Goal: Task Accomplishment & Management: Use online tool/utility

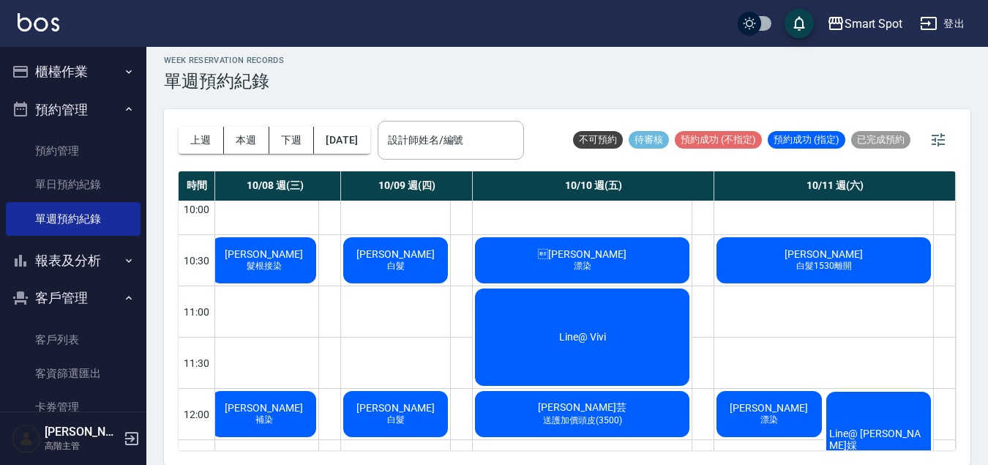
scroll to position [117, 489]
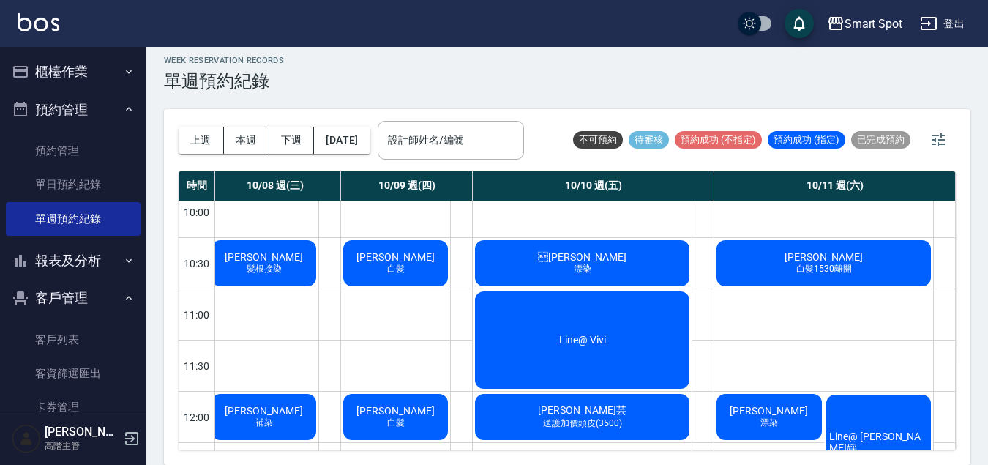
click at [871, 421] on div "Line@ [PERSON_NAME]婇" at bounding box center [879, 443] width 110 height 102
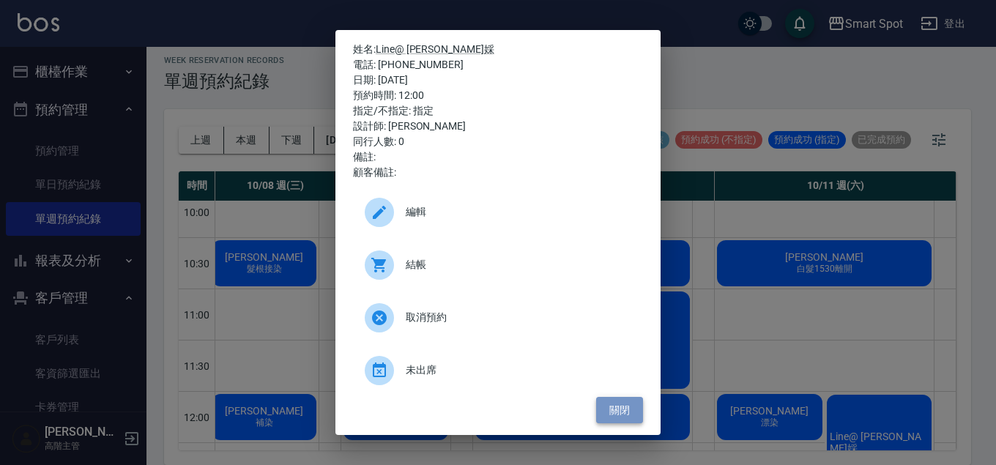
click at [599, 400] on button "關閉" at bounding box center [619, 410] width 47 height 27
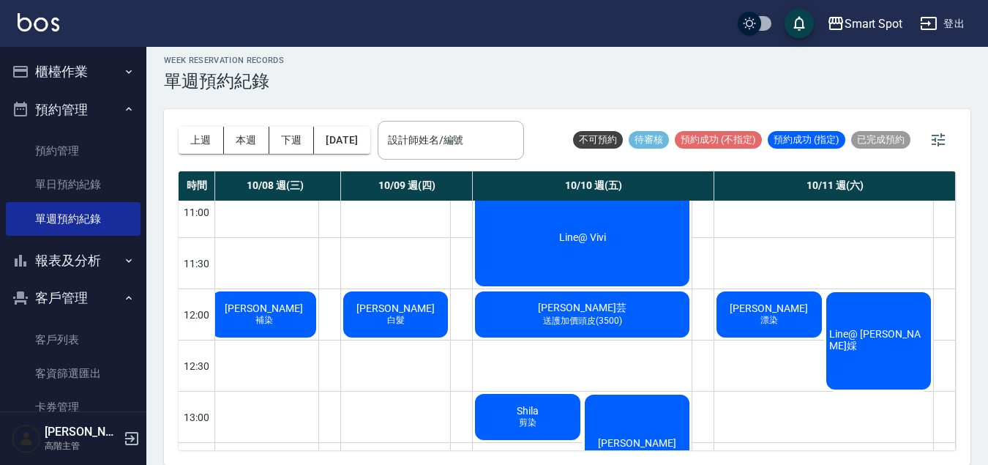
scroll to position [223, 489]
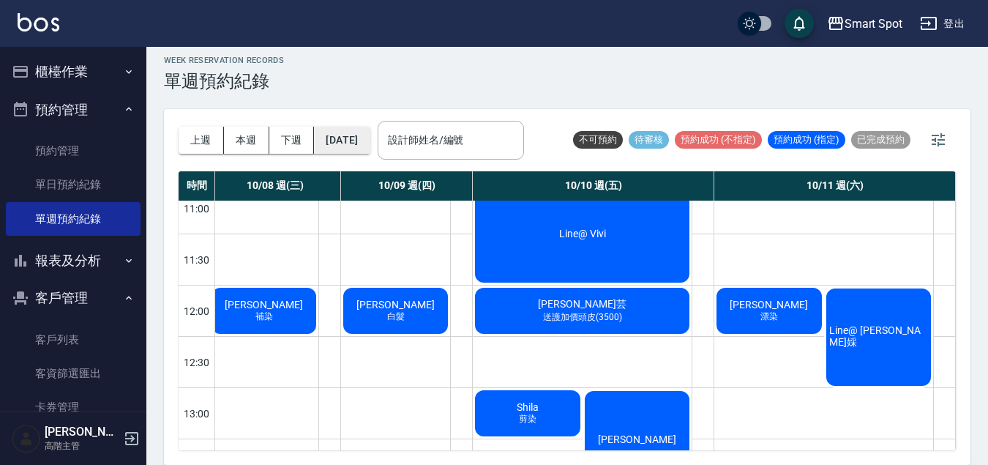
click at [370, 146] on button "[DATE]" at bounding box center [342, 140] width 56 height 27
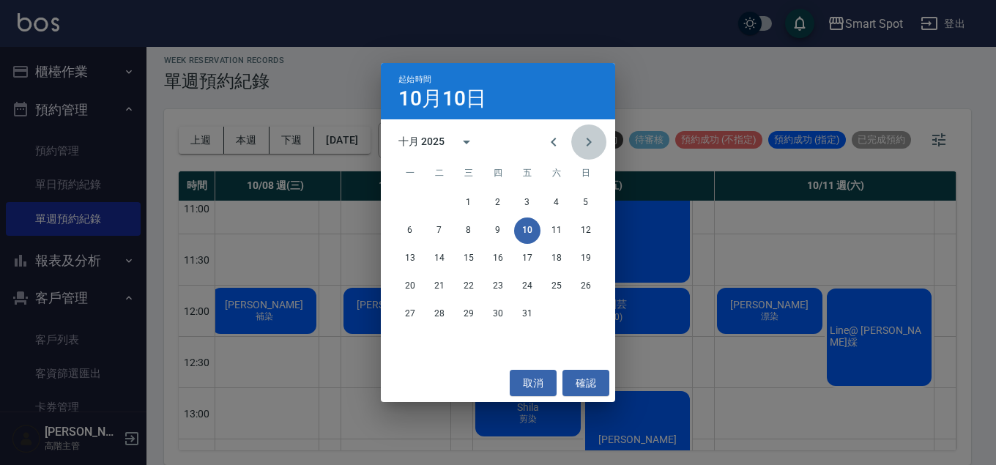
click at [587, 145] on icon "Next month" at bounding box center [588, 142] width 5 height 9
click at [556, 234] on button "8" at bounding box center [556, 230] width 26 height 26
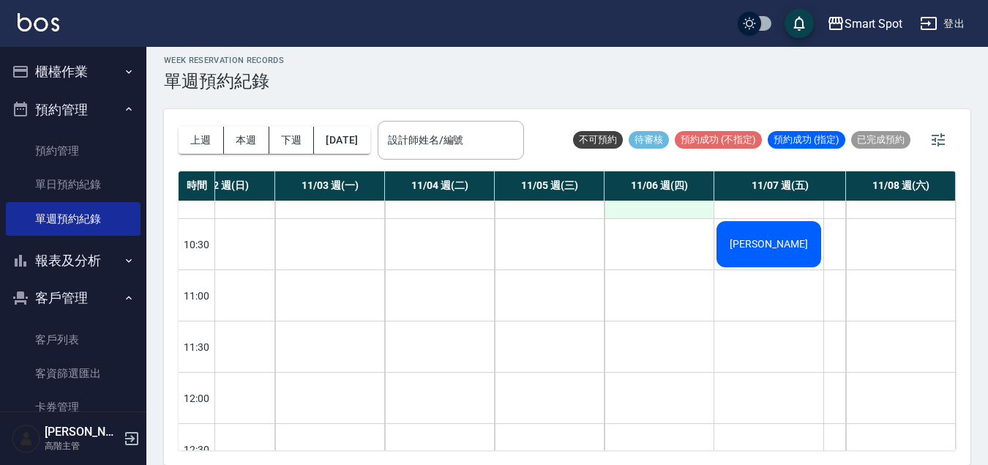
scroll to position [137, 57]
click at [367, 146] on button "[DATE]" at bounding box center [342, 140] width 56 height 27
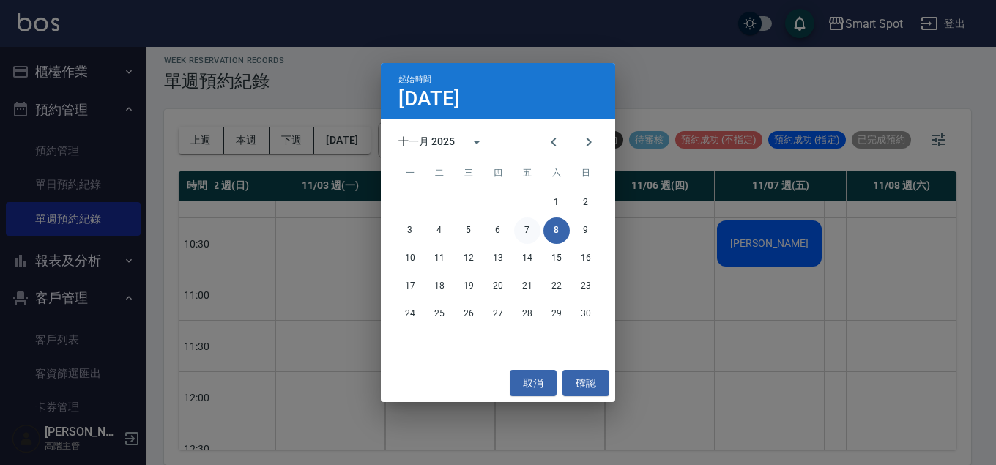
click at [530, 231] on button "7" at bounding box center [527, 230] width 26 height 26
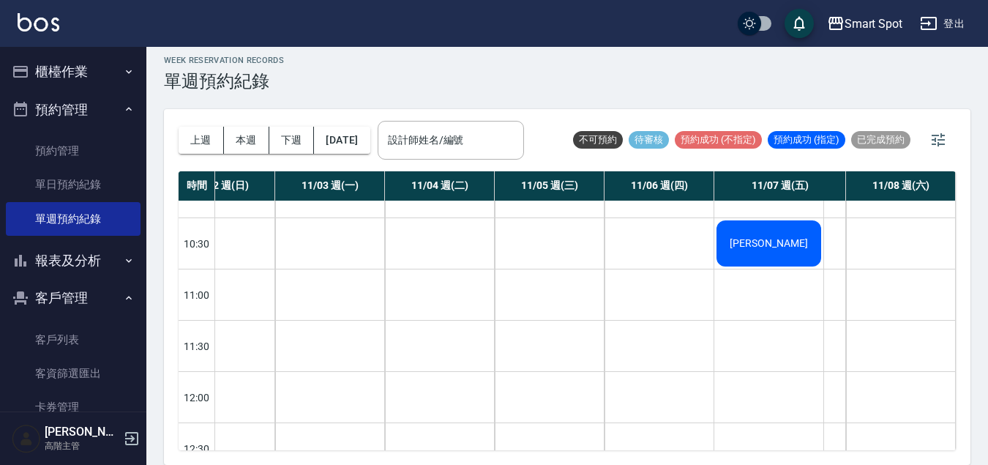
scroll to position [137, 50]
click at [354, 144] on button "[DATE]" at bounding box center [342, 140] width 56 height 27
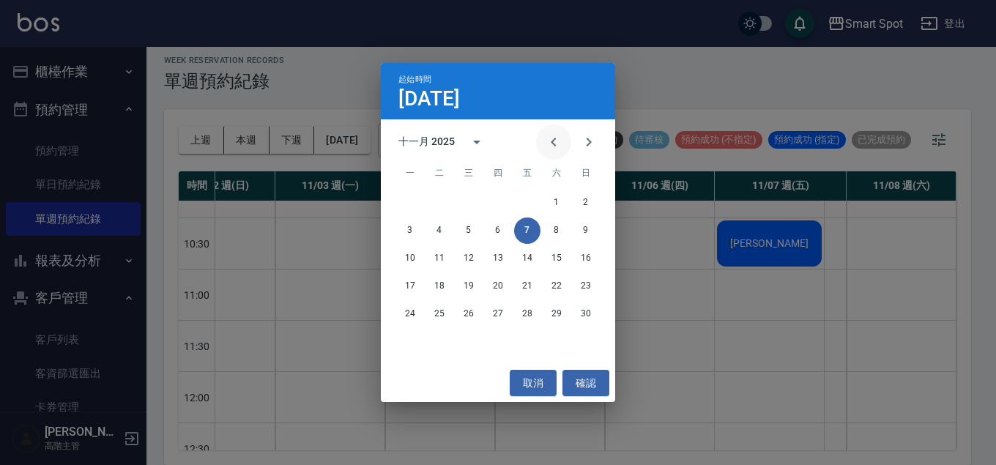
click at [551, 145] on icon "Previous month" at bounding box center [554, 142] width 18 height 18
click at [529, 236] on button "10" at bounding box center [527, 230] width 26 height 26
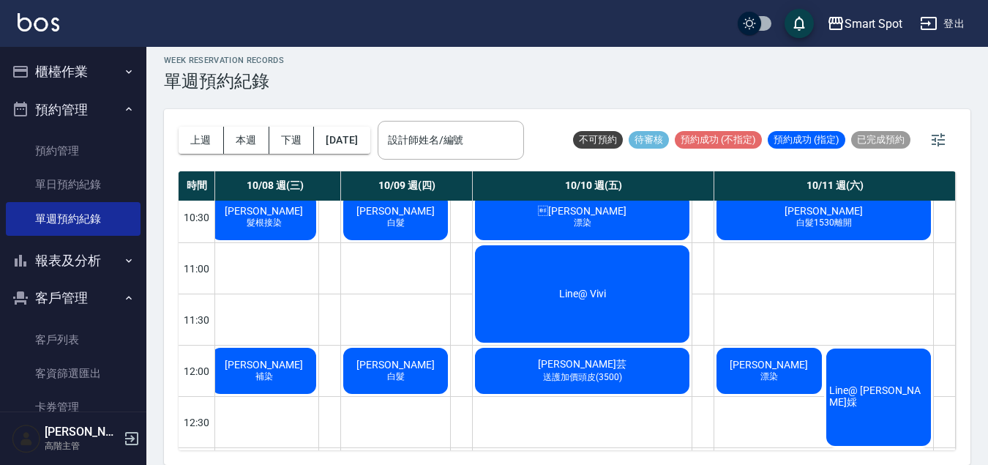
scroll to position [284, 496]
